Goal: Task Accomplishment & Management: Use online tool/utility

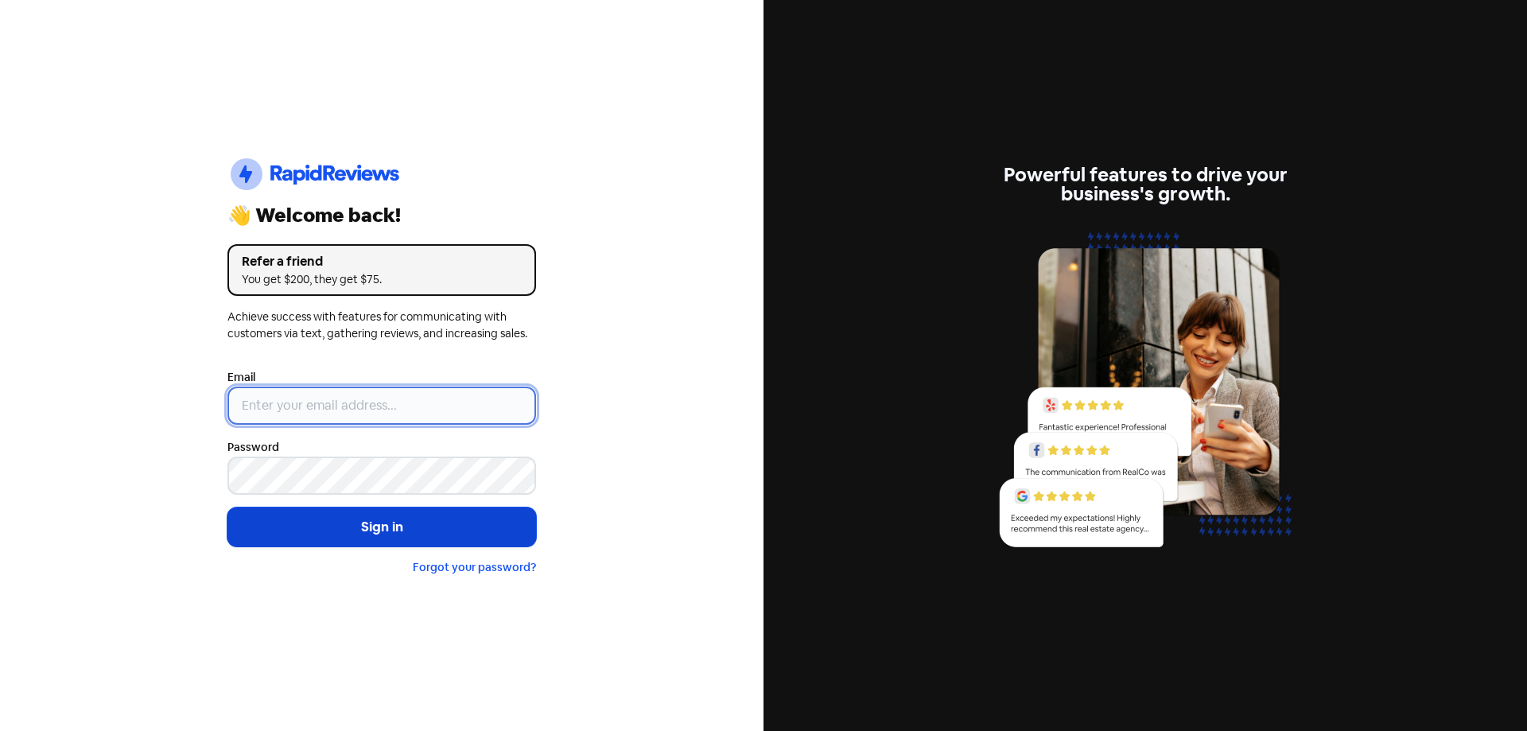
type input "[EMAIL_ADDRESS][DOMAIN_NAME]"
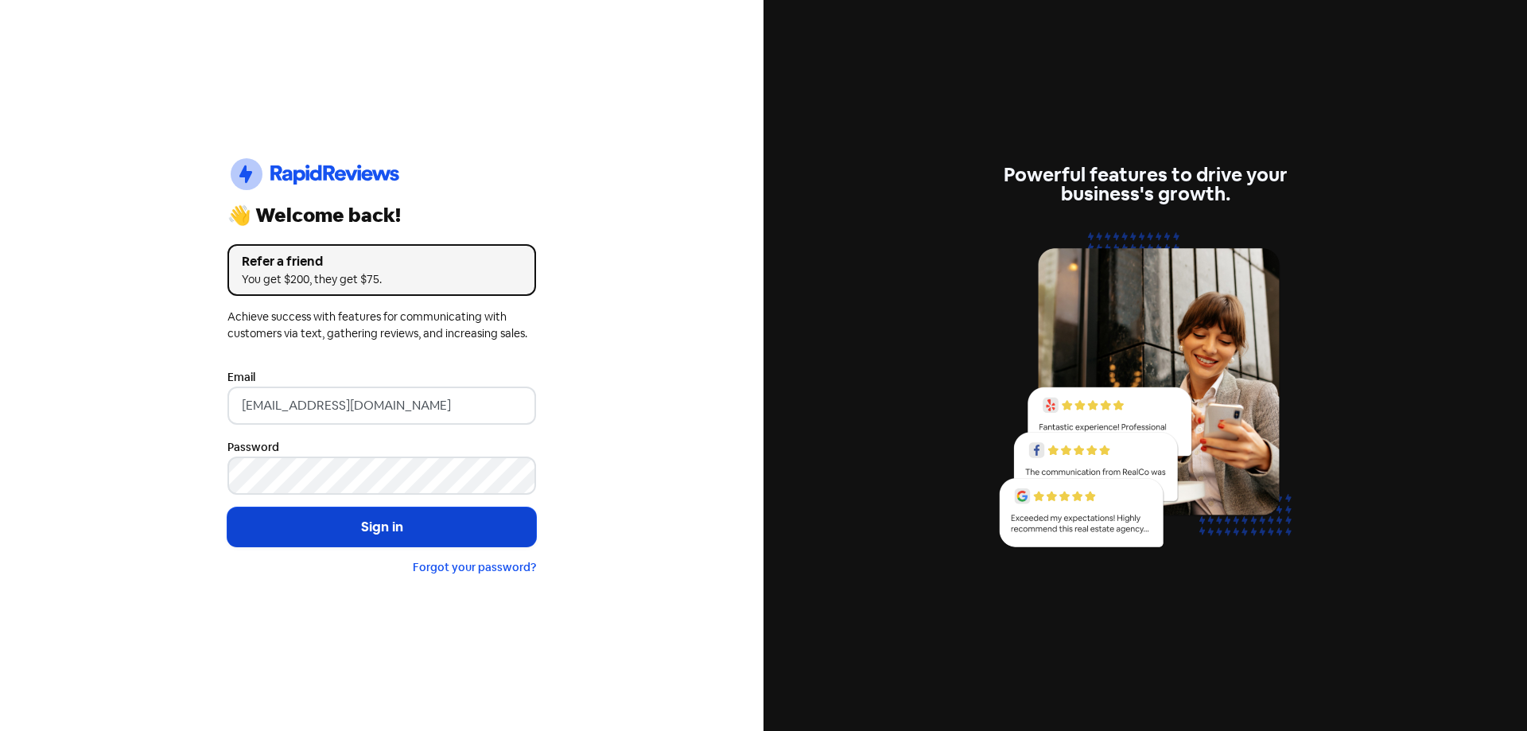
click at [328, 522] on button "Sign in" at bounding box center [381, 527] width 309 height 40
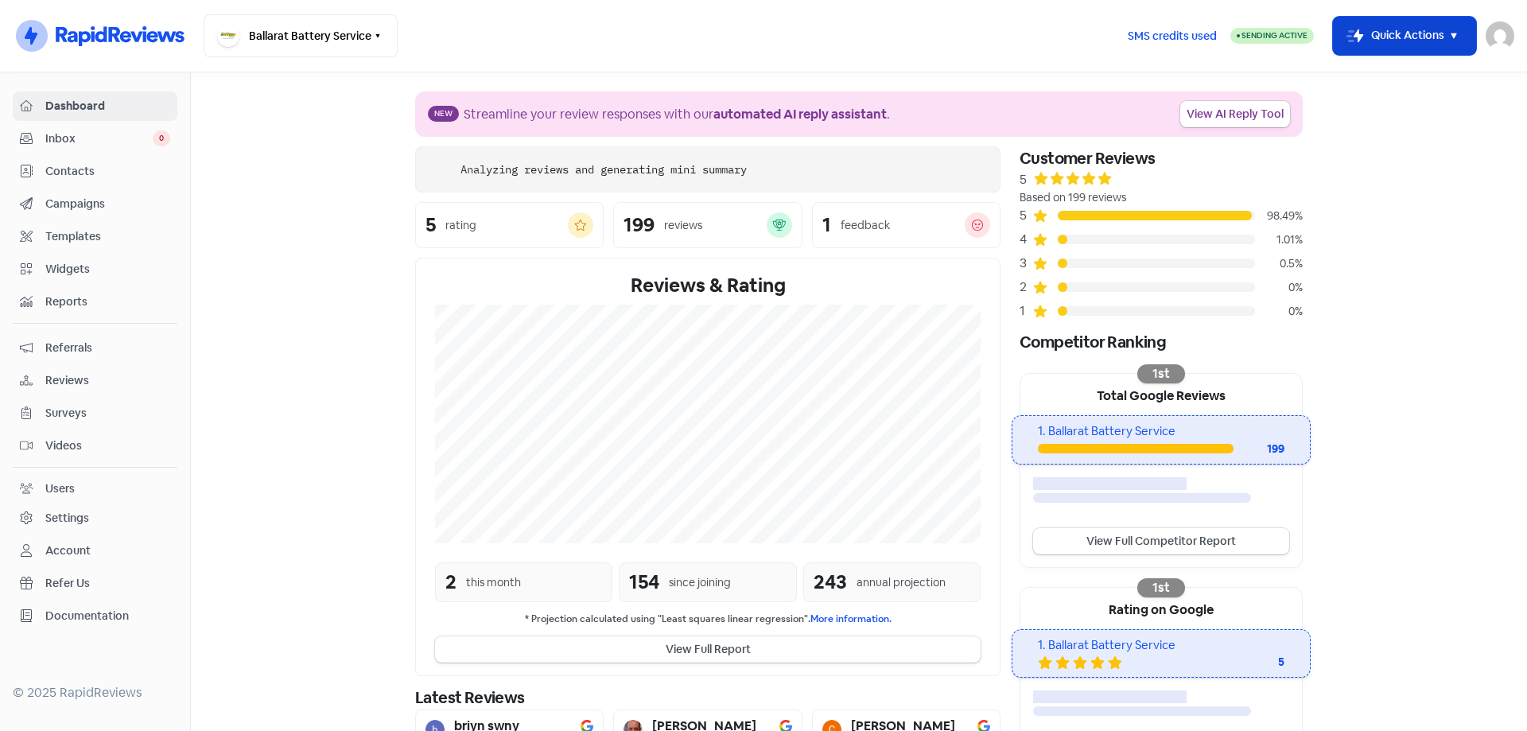
click at [1433, 33] on button "Icon For Thunder-move Quick Actions" at bounding box center [1404, 36] width 143 height 38
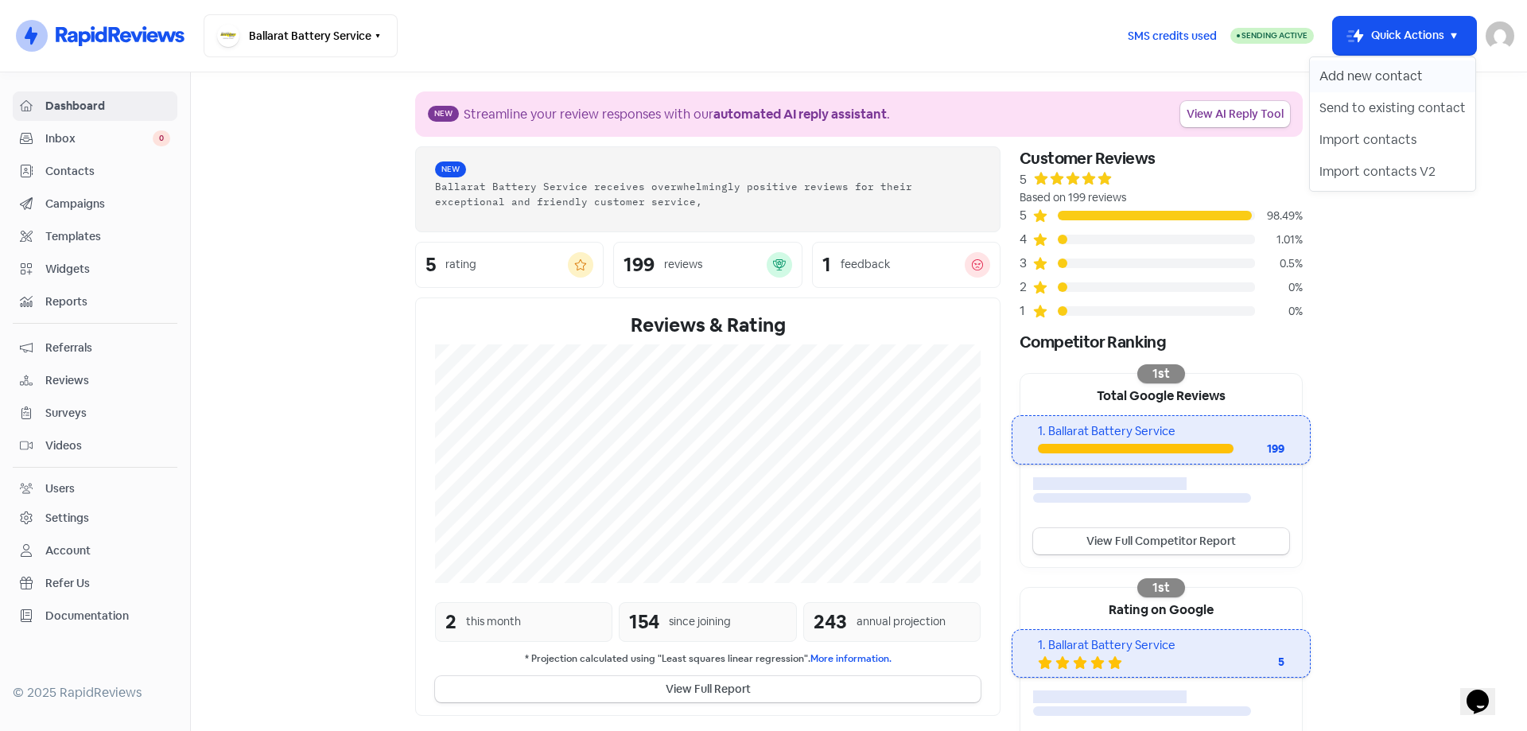
click at [1393, 78] on button "Add new contact" at bounding box center [1392, 76] width 165 height 32
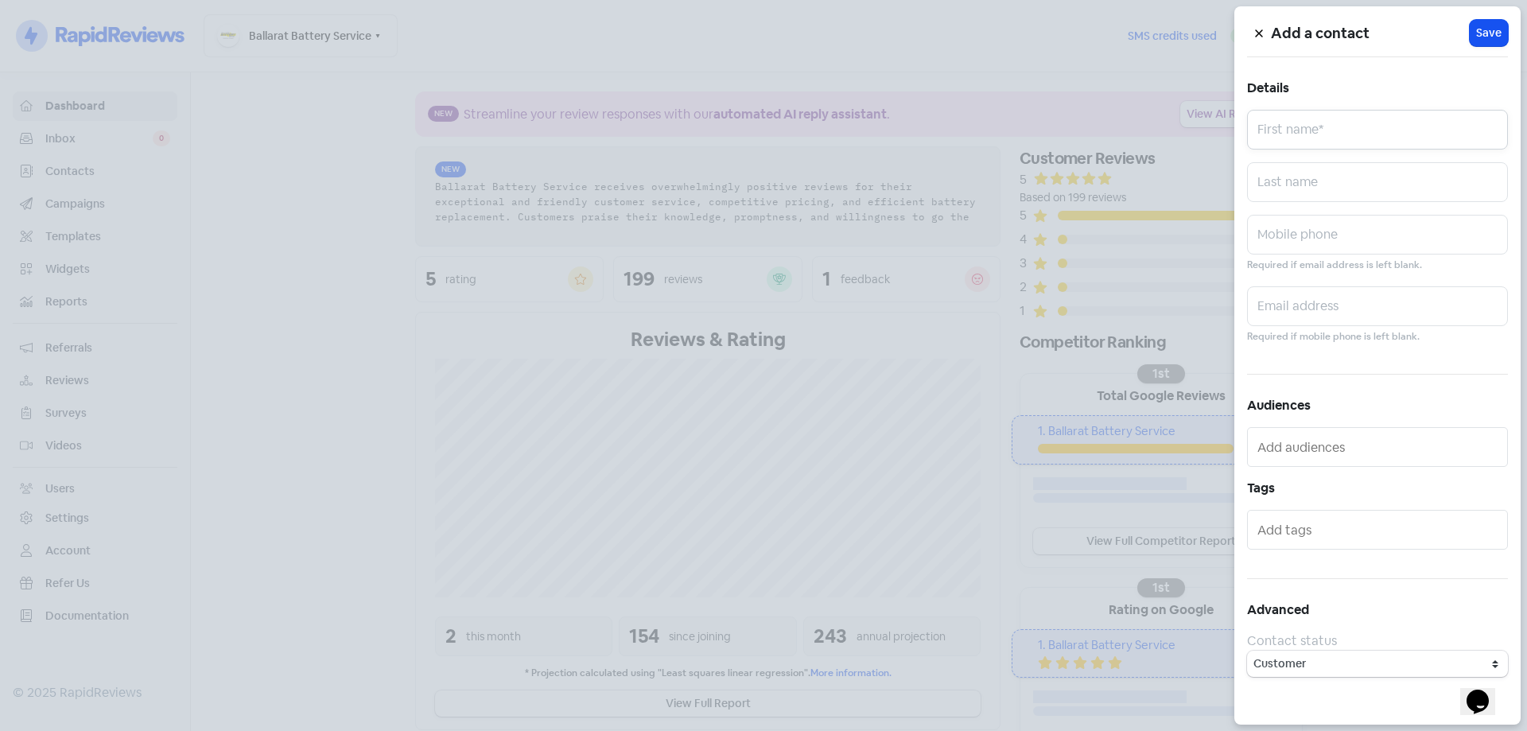
click at [1318, 128] on input "text" at bounding box center [1377, 130] width 261 height 40
type input "Mark"
paste input "0412126275"
type input "0412126275"
click at [1492, 25] on span "Save" at bounding box center [1488, 33] width 25 height 17
